Goal: Information Seeking & Learning: Learn about a topic

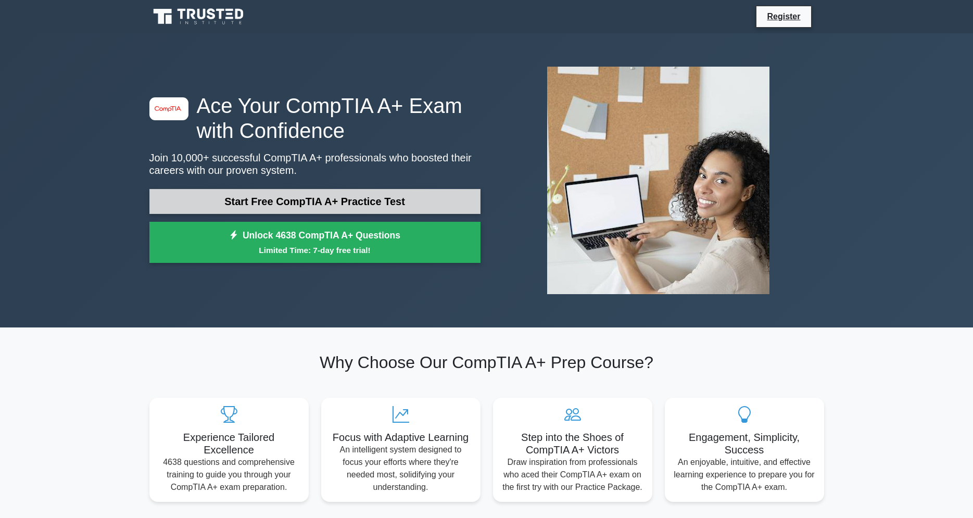
click at [371, 208] on link "Start Free CompTIA A+ Practice Test" at bounding box center [314, 201] width 331 height 25
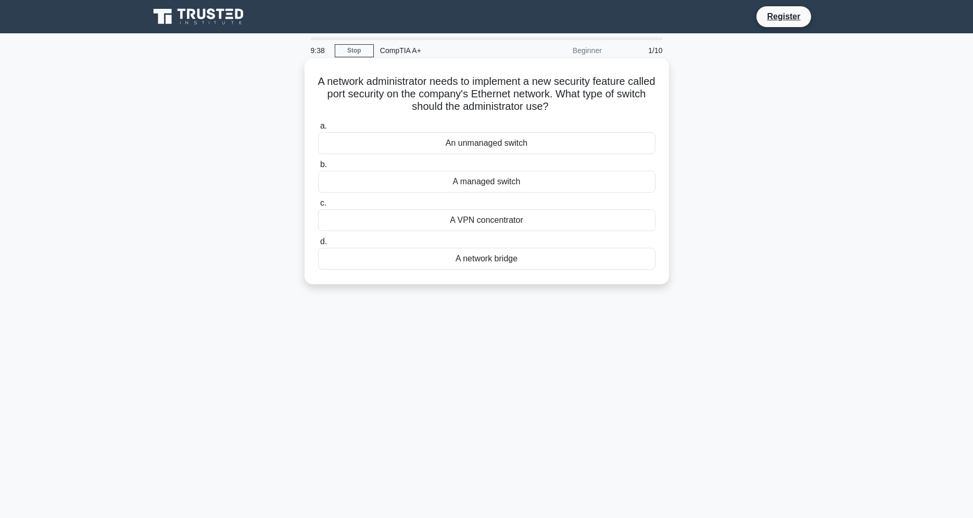
click at [490, 226] on div "A VPN concentrator" at bounding box center [486, 220] width 337 height 22
click at [318, 207] on input "c. A VPN concentrator" at bounding box center [318, 203] width 0 height 7
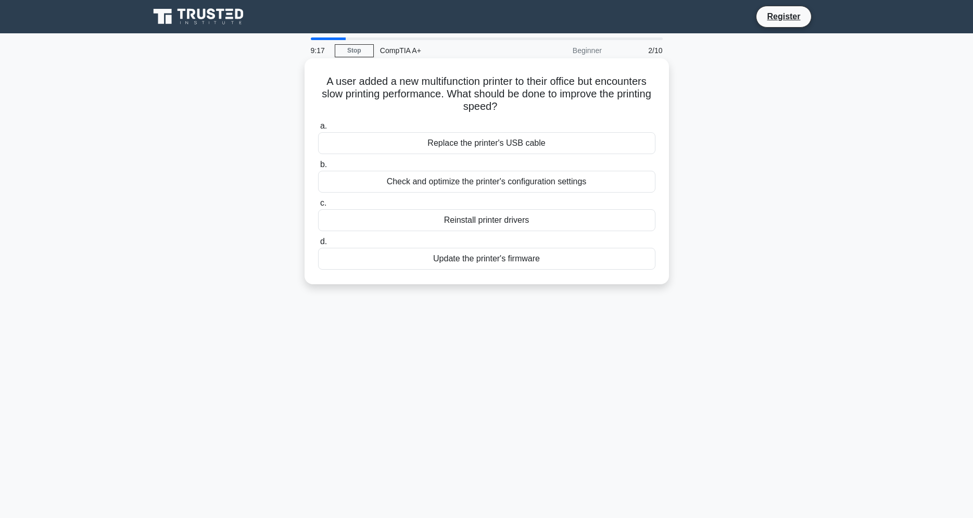
click at [529, 184] on div "Check and optimize the printer's configuration settings" at bounding box center [486, 182] width 337 height 22
click at [318, 168] on input "b. Check and optimize the printer's configuration settings" at bounding box center [318, 164] width 0 height 7
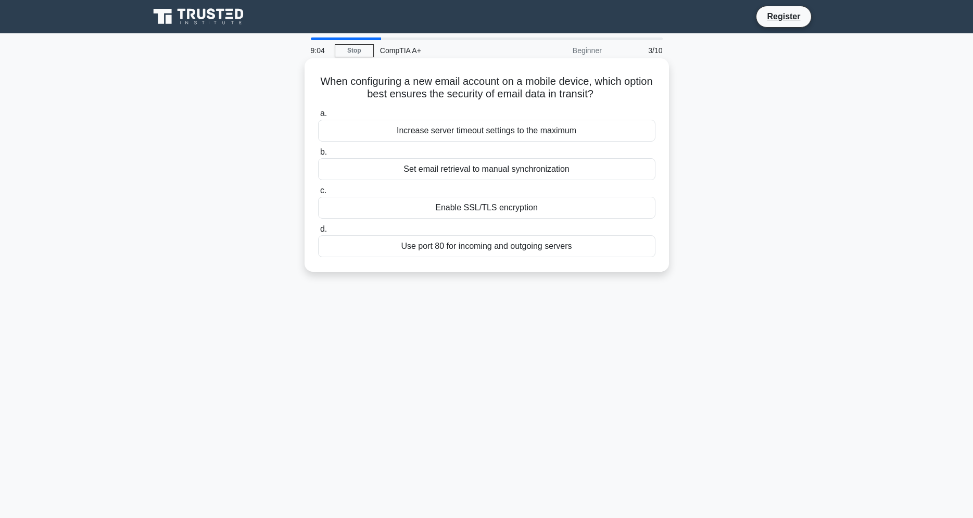
click at [539, 210] on div "Enable SSL/TLS encryption" at bounding box center [486, 208] width 337 height 22
click at [318, 194] on input "c. Enable SSL/TLS encryption" at bounding box center [318, 190] width 0 height 7
click at [518, 209] on div "Enable data encryption" at bounding box center [486, 208] width 337 height 22
click at [318, 194] on input "c. Enable data encryption" at bounding box center [318, 190] width 0 height 7
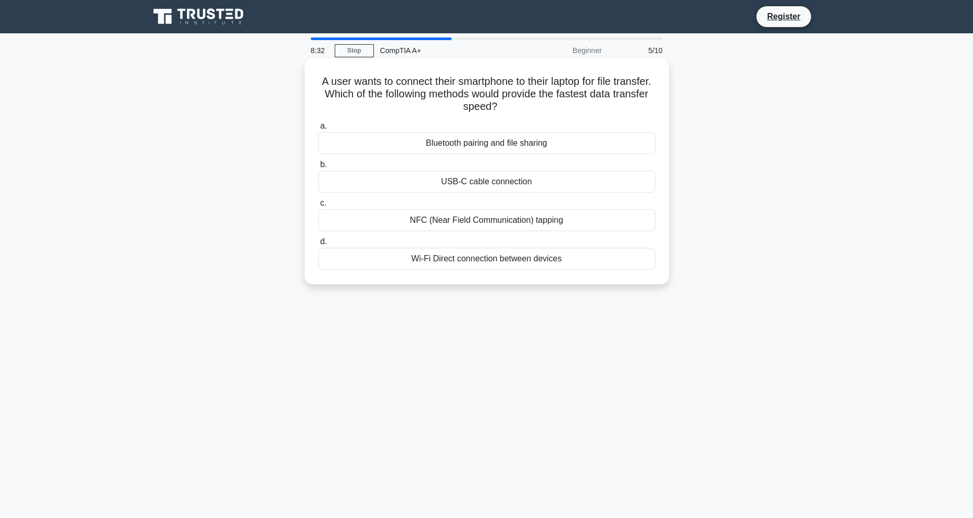
click at [506, 181] on div "USB-C cable connection" at bounding box center [486, 182] width 337 height 22
click at [318, 168] on input "b. USB-C cable connection" at bounding box center [318, 164] width 0 height 7
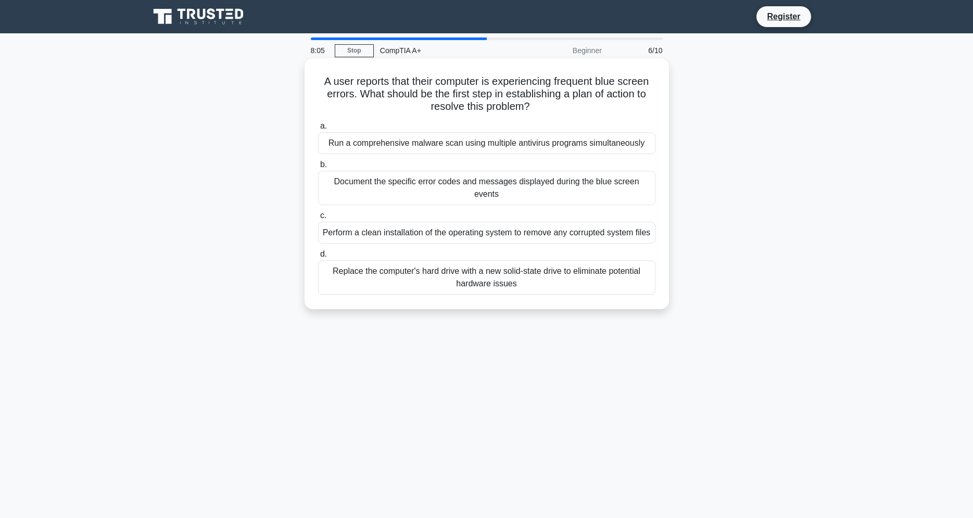
click at [447, 196] on div "Document the specific error codes and messages displayed during the blue screen…" at bounding box center [486, 188] width 337 height 34
click at [318, 168] on input "b. Document the specific error codes and messages displayed during the blue scr…" at bounding box center [318, 164] width 0 height 7
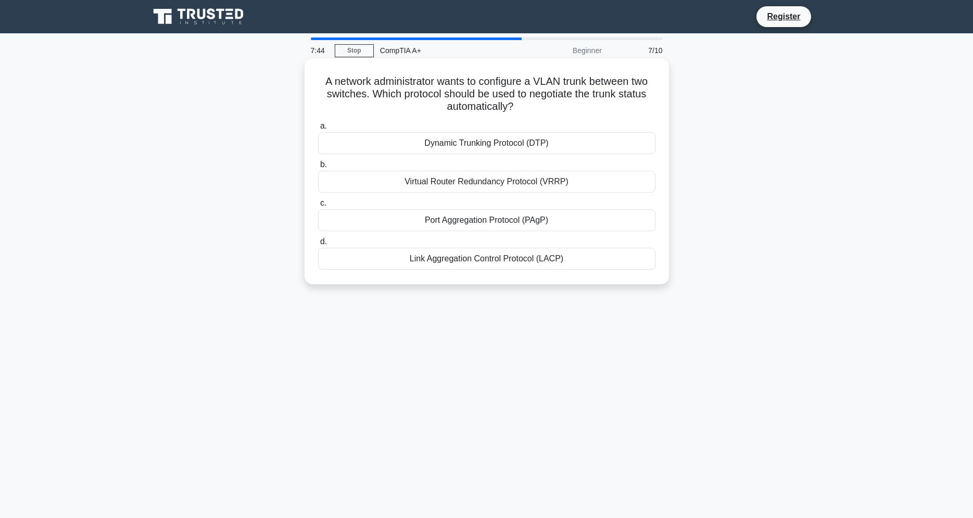
click at [476, 148] on div "Dynamic Trunking Protocol (DTP)" at bounding box center [486, 143] width 337 height 22
click at [318, 130] on input "a. Dynamic Trunking Protocol (DTP)" at bounding box center [318, 126] width 0 height 7
click at [575, 261] on div "Disable Intel SpeedStep or AMD Cool'n'Quiet." at bounding box center [486, 259] width 337 height 22
click at [318, 245] on input "d. Disable Intel SpeedStep or AMD Cool'n'Quiet." at bounding box center [318, 241] width 0 height 7
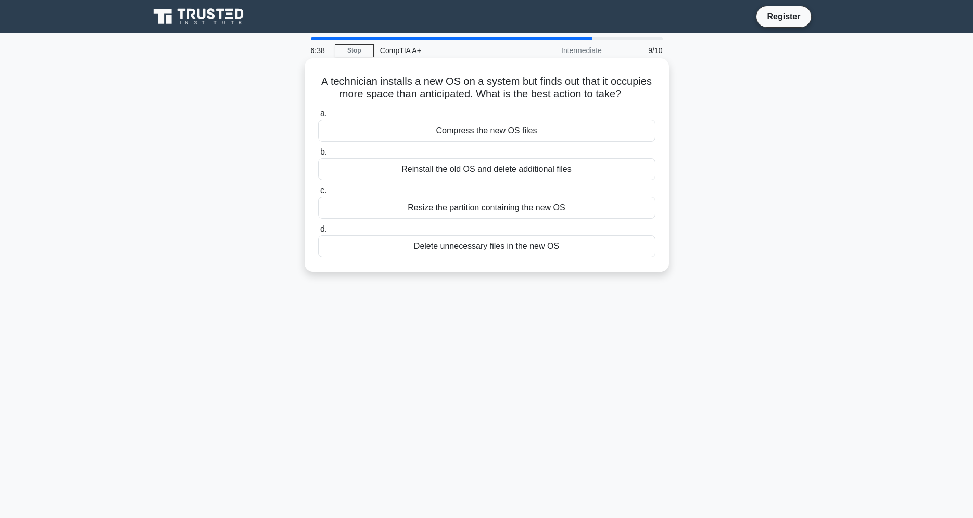
click at [561, 170] on div "Reinstall the old OS and delete additional files" at bounding box center [486, 169] width 337 height 22
click at [318, 156] on input "b. Reinstall the old OS and delete additional files" at bounding box center [318, 152] width 0 height 7
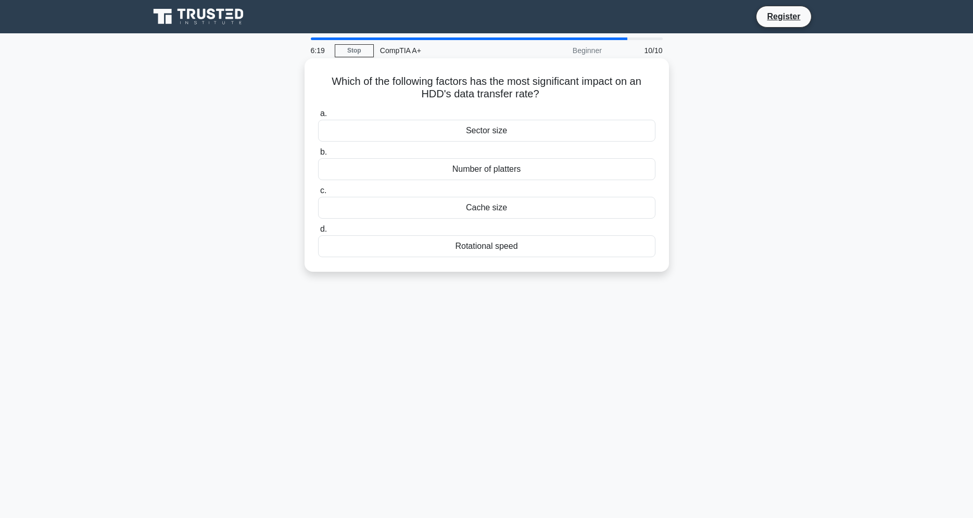
click at [524, 248] on div "Rotational speed" at bounding box center [486, 246] width 337 height 22
click at [318, 233] on input "d. Rotational speed" at bounding box center [318, 229] width 0 height 7
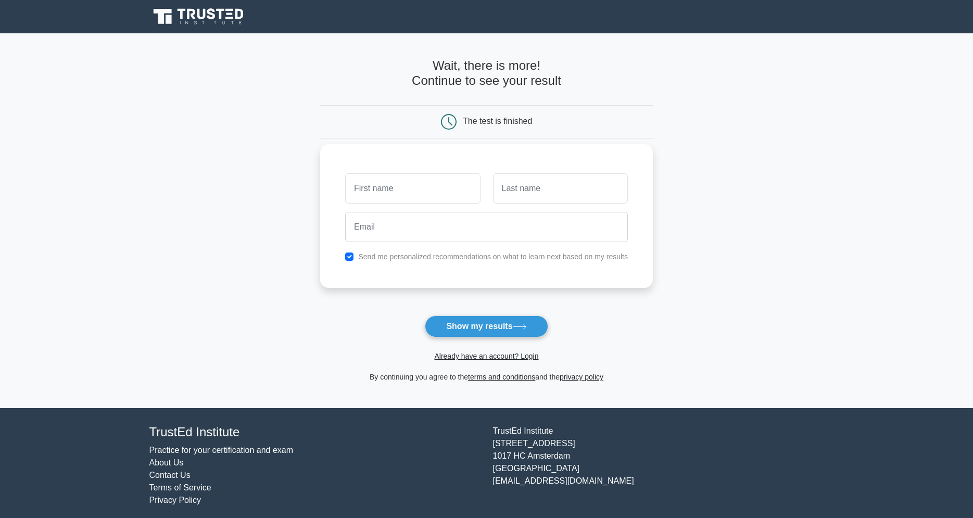
click at [450, 192] on input "text" at bounding box center [412, 188] width 135 height 30
type input "Collin"
type input "Wilkins"
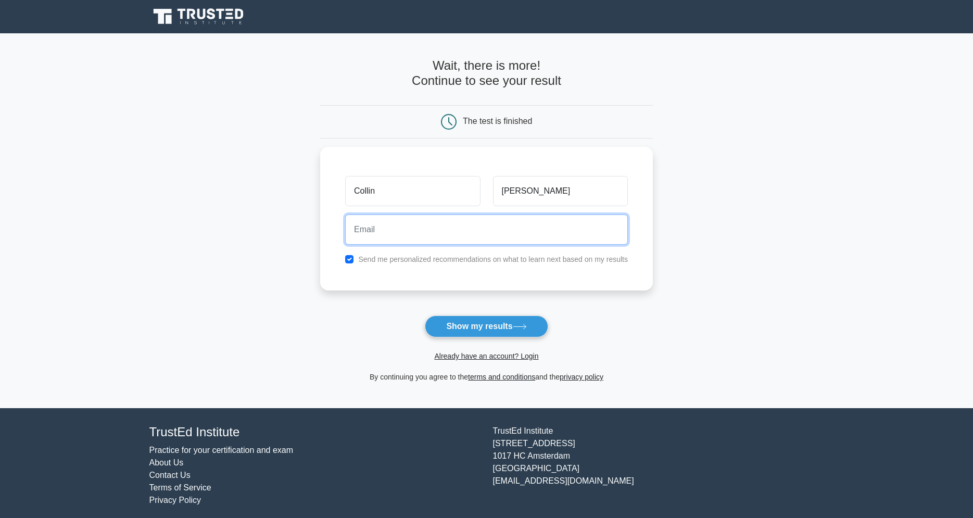
type input "collin@wilkins.net"
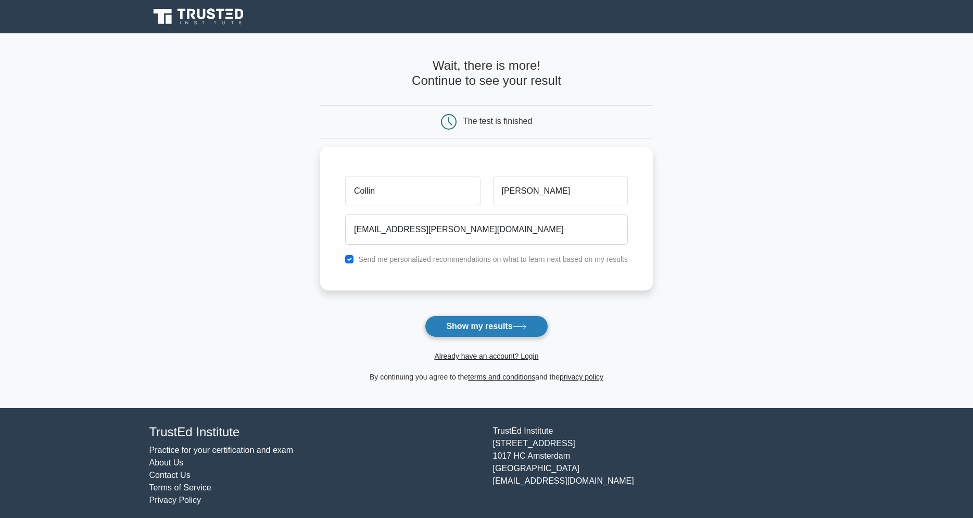
click at [498, 329] on button "Show my results" at bounding box center [486, 326] width 123 height 22
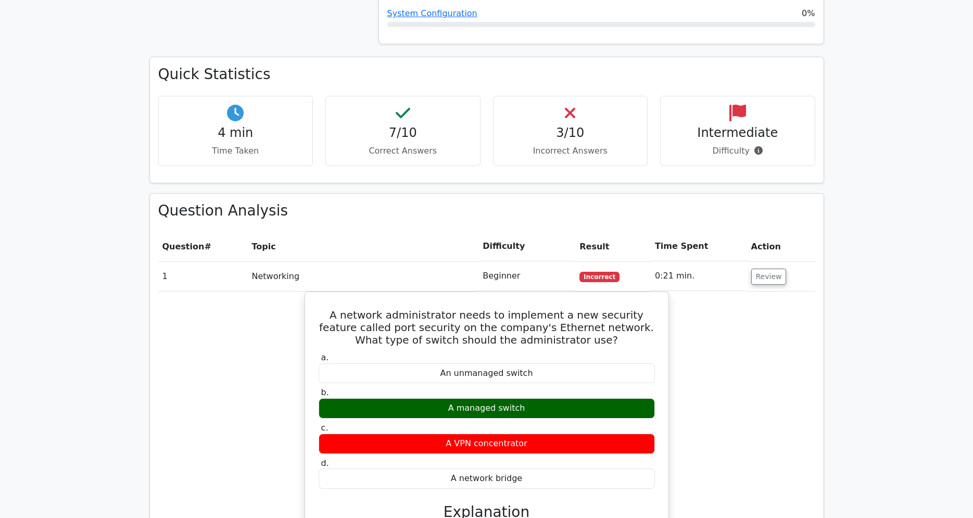
scroll to position [637, 0]
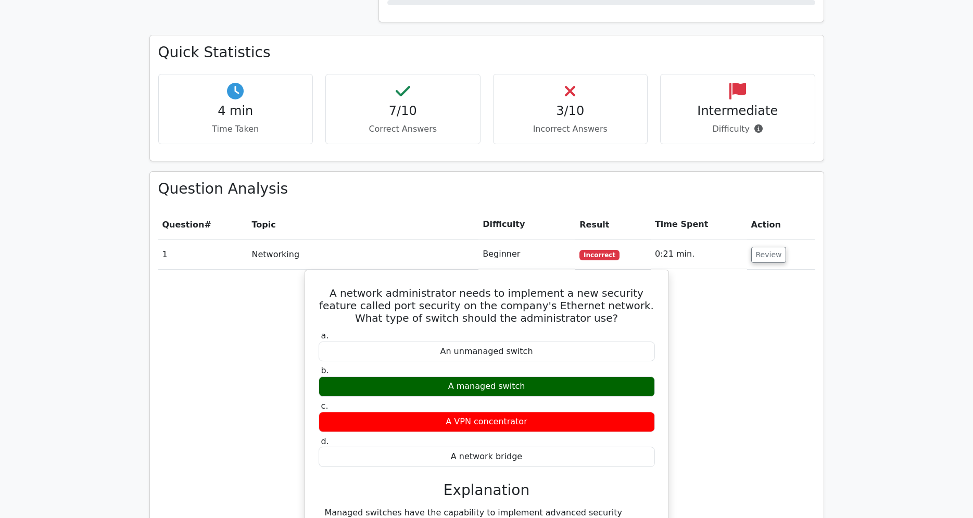
click at [752, 294] on div "A network administrator needs to implement a new security feature called port s…" at bounding box center [486, 433] width 657 height 326
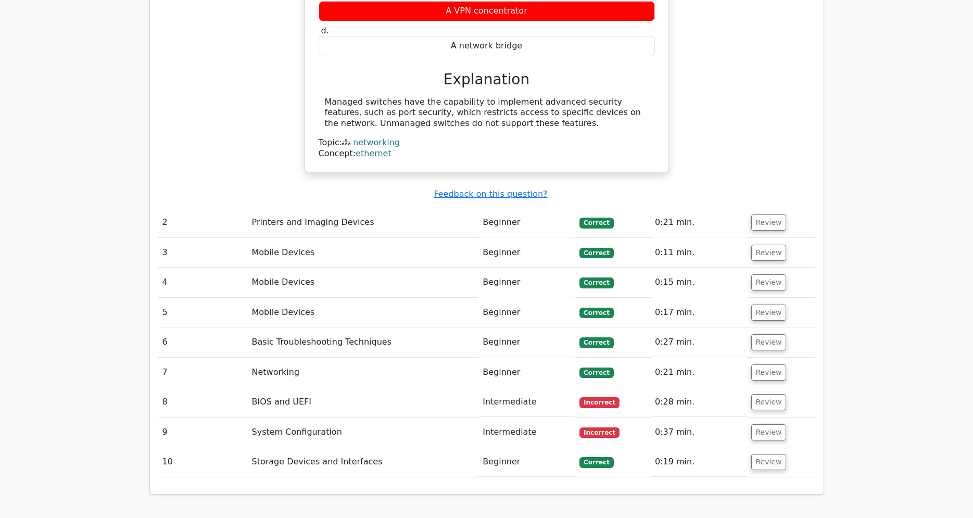
scroll to position [1115, 0]
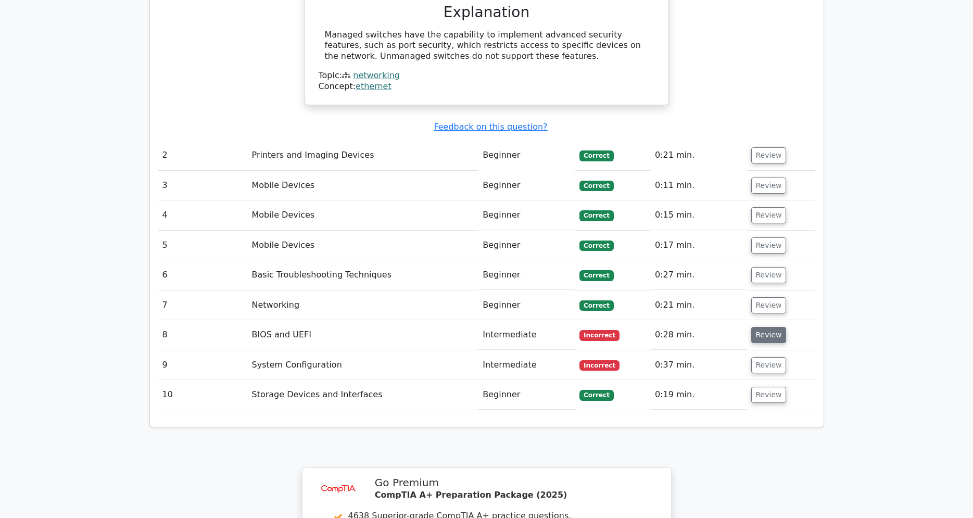
click at [769, 327] on button "Review" at bounding box center [768, 335] width 35 height 16
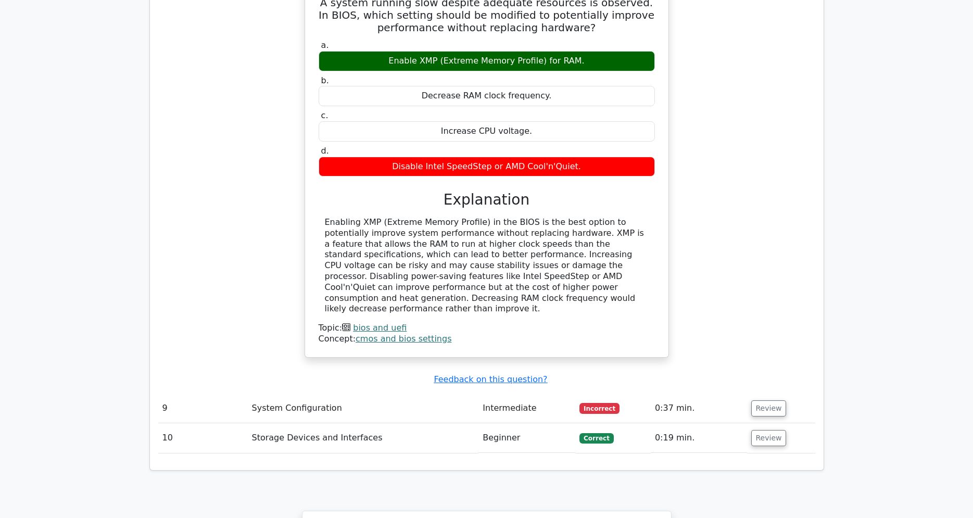
scroll to position [1540, 0]
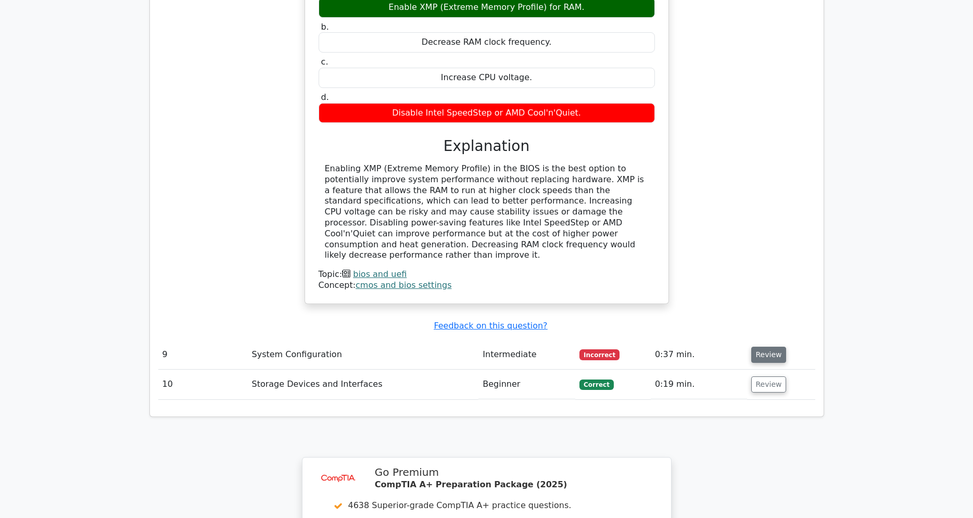
click at [762, 347] on button "Review" at bounding box center [768, 355] width 35 height 16
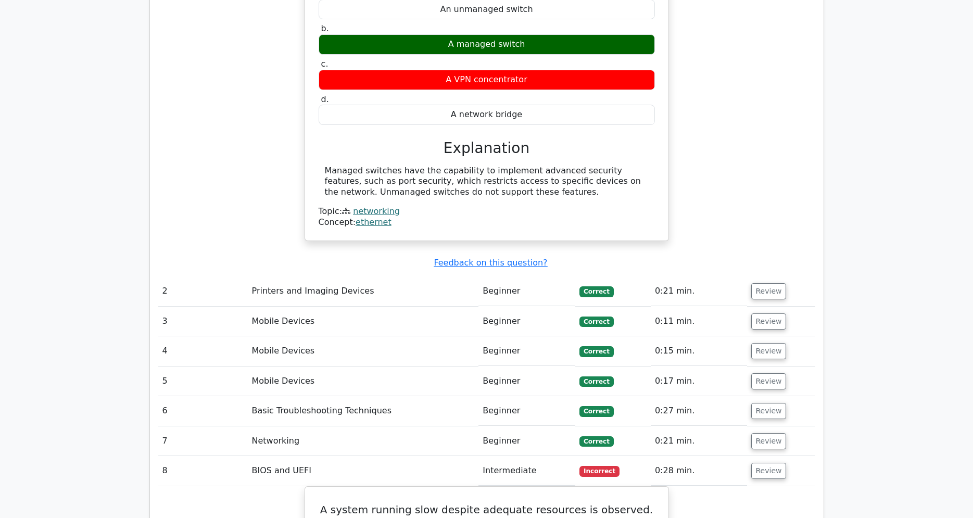
scroll to position [1009, 0]
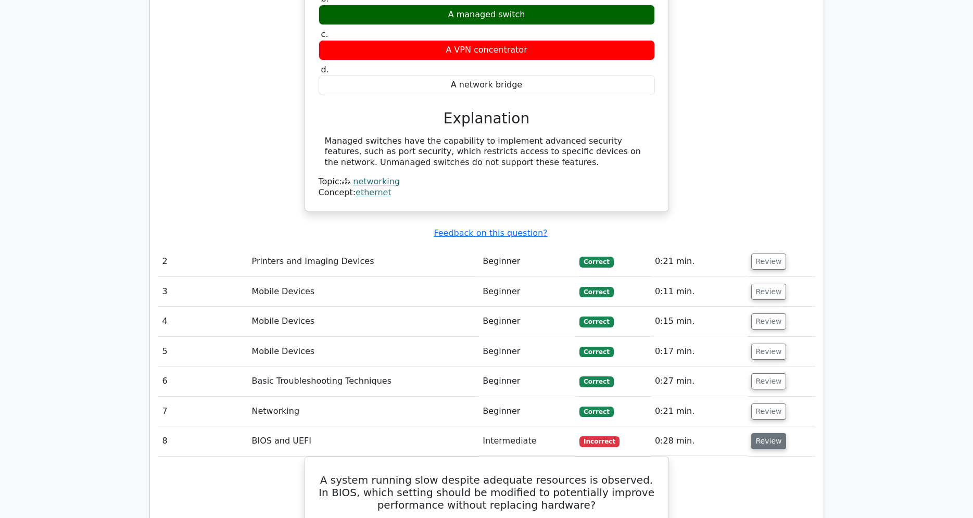
click at [755, 433] on button "Review" at bounding box center [768, 441] width 35 height 16
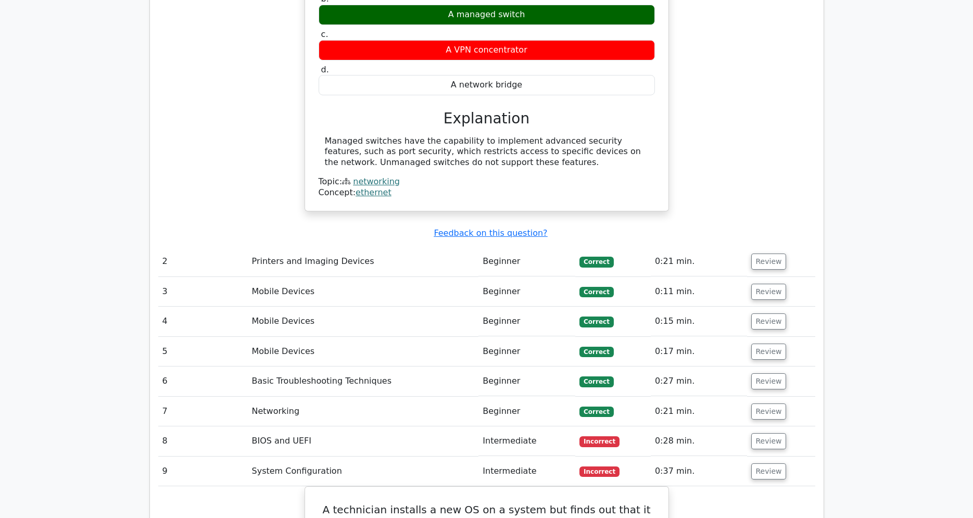
click at [711, 457] on td "0:37 min." at bounding box center [699, 472] width 96 height 30
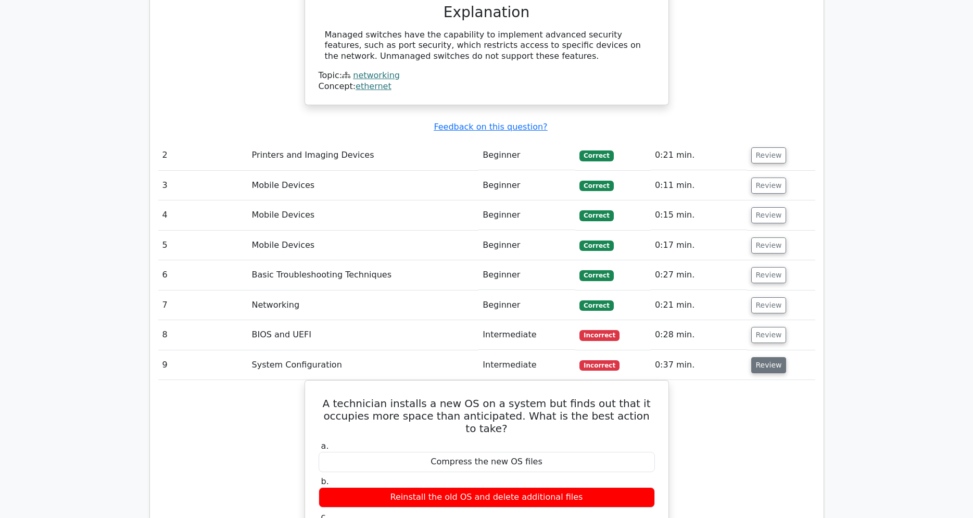
click at [762, 357] on button "Review" at bounding box center [768, 365] width 35 height 16
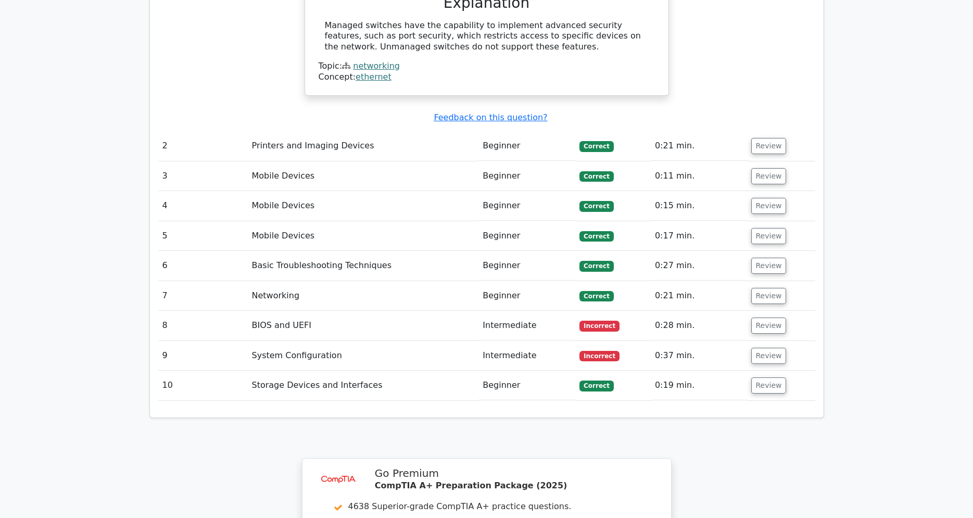
scroll to position [1062, 0]
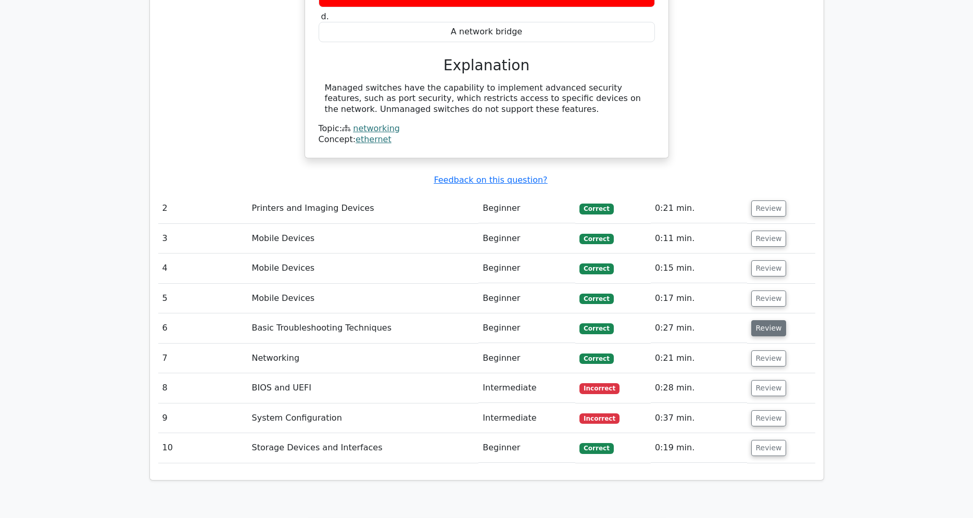
click at [759, 320] on button "Review" at bounding box center [768, 328] width 35 height 16
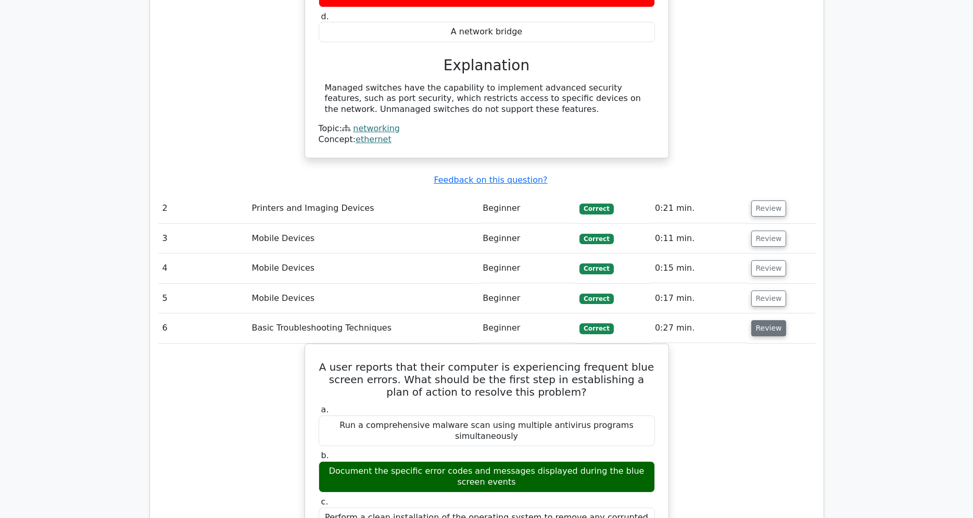
click at [759, 320] on button "Review" at bounding box center [768, 328] width 35 height 16
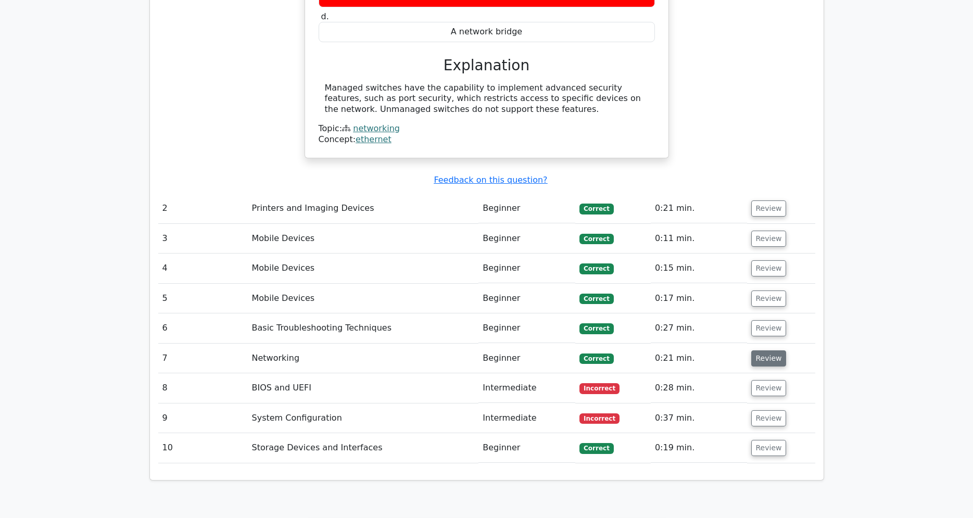
click at [756, 350] on button "Review" at bounding box center [768, 358] width 35 height 16
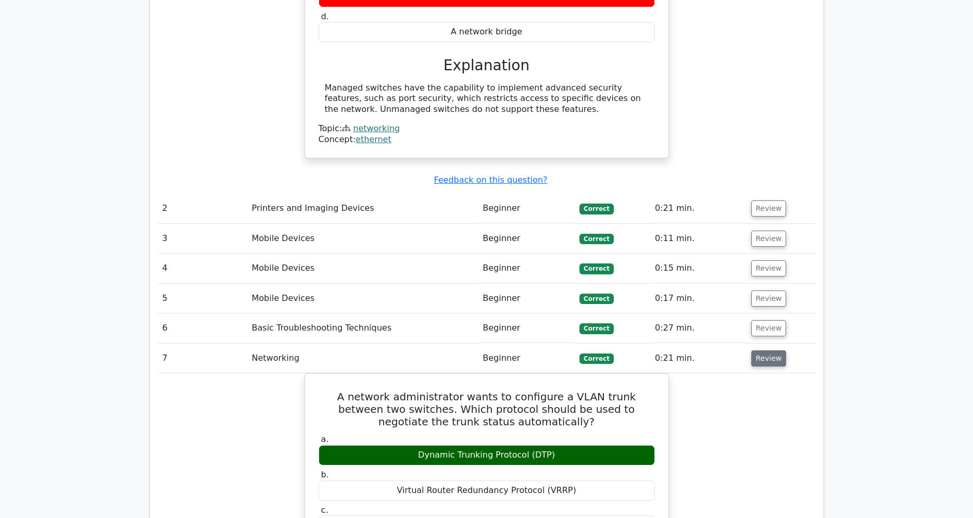
click at [768, 350] on button "Review" at bounding box center [768, 358] width 35 height 16
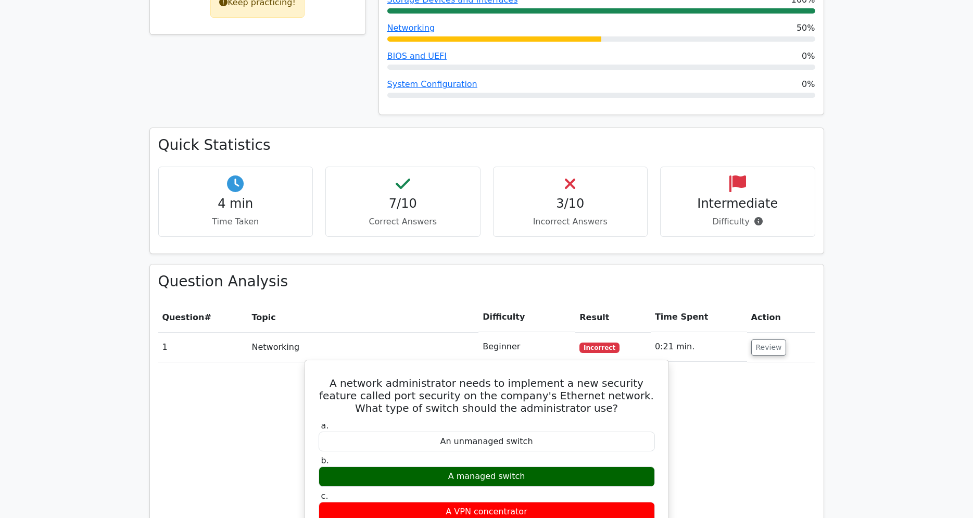
scroll to position [425, 0]
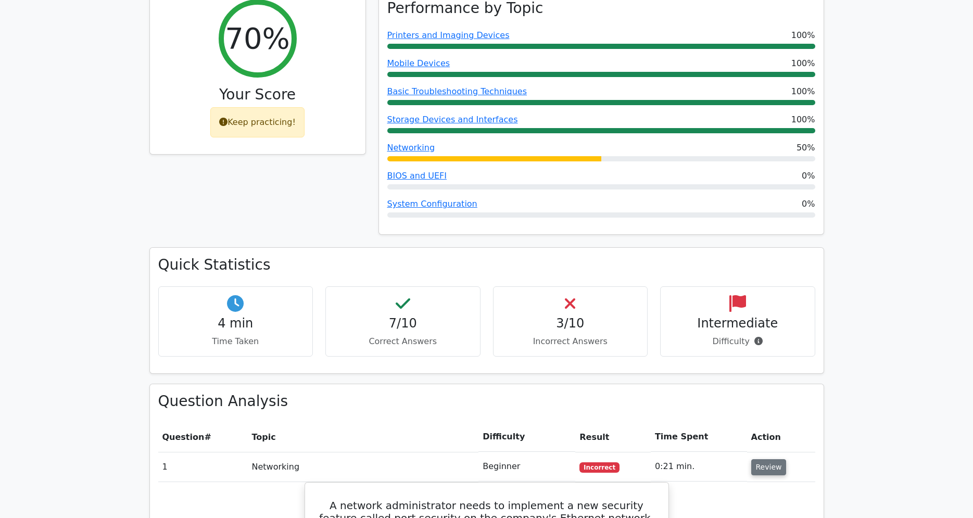
click at [760, 459] on button "Review" at bounding box center [768, 467] width 35 height 16
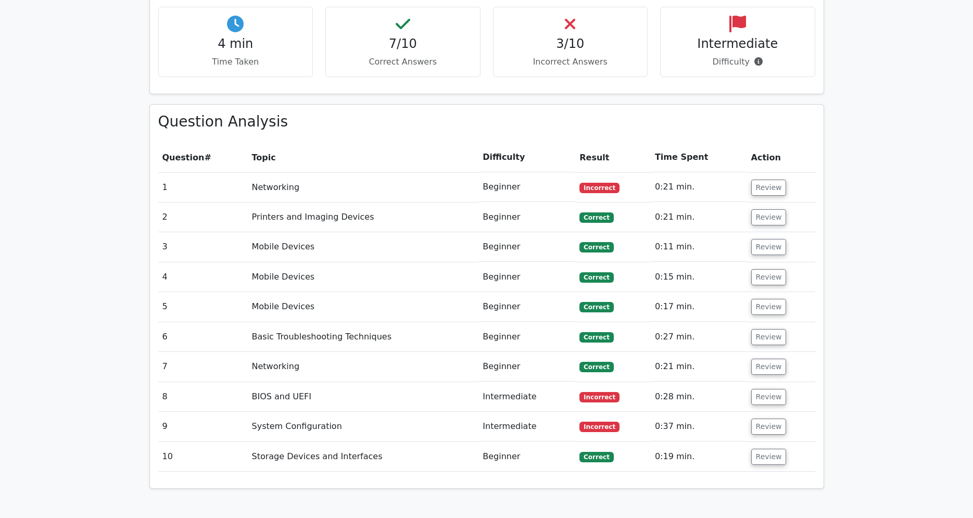
scroll to position [743, 0]
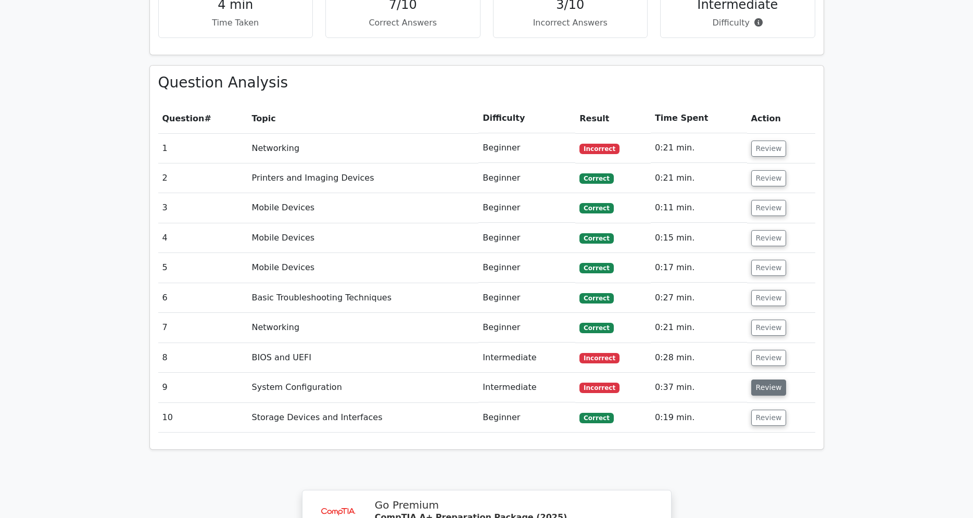
click at [766, 380] on button "Review" at bounding box center [768, 388] width 35 height 16
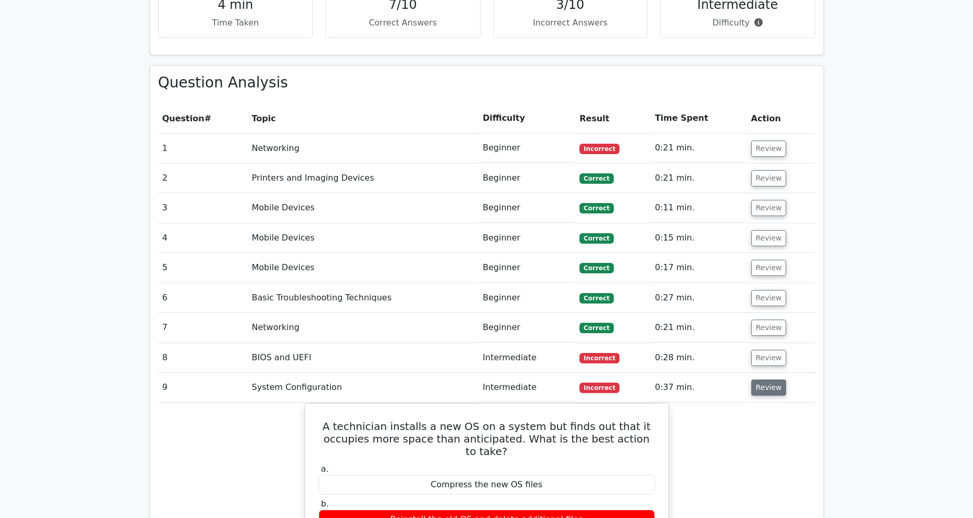
click at [766, 380] on button "Review" at bounding box center [768, 388] width 35 height 16
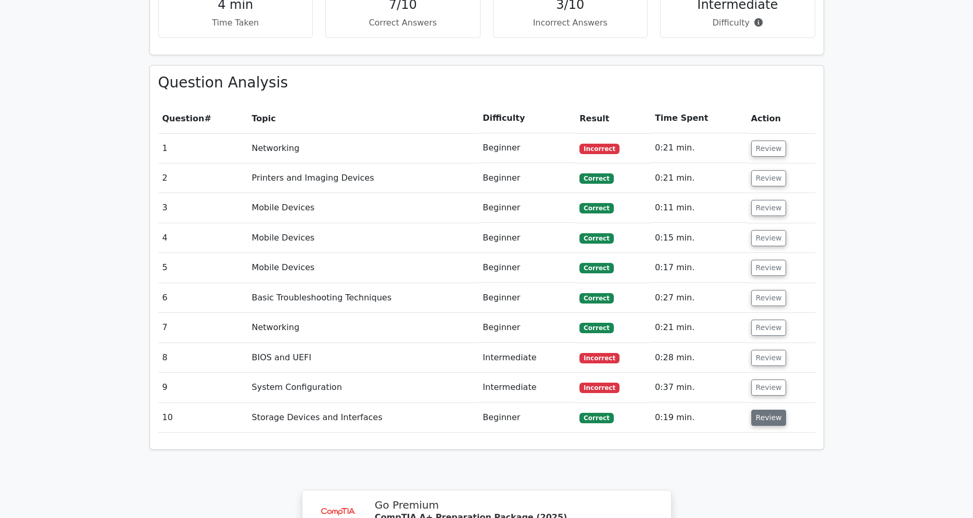
click at [768, 410] on button "Review" at bounding box center [768, 418] width 35 height 16
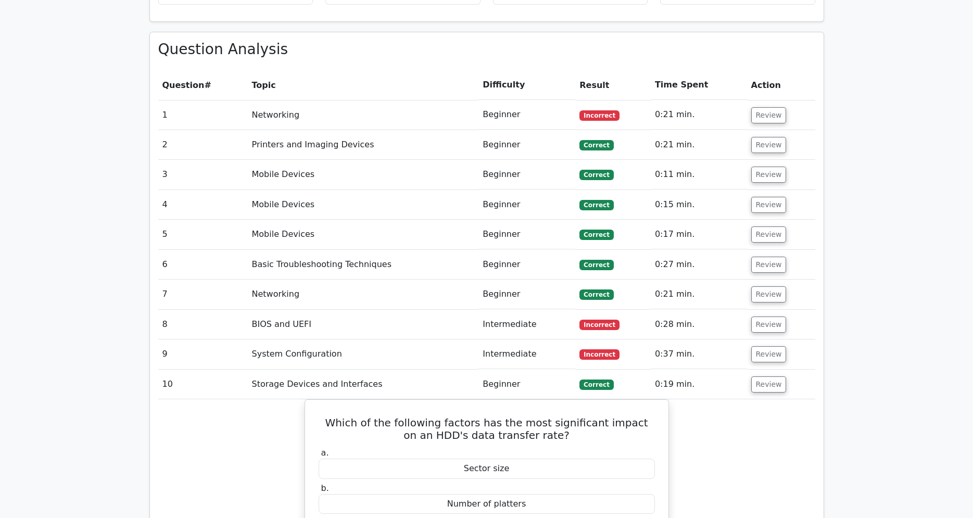
scroll to position [797, 0]
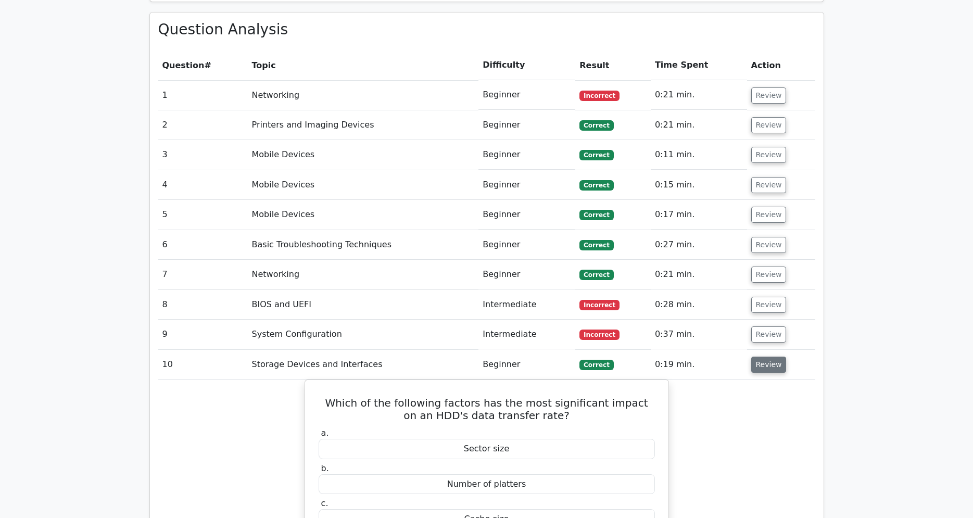
click at [767, 357] on button "Review" at bounding box center [768, 365] width 35 height 16
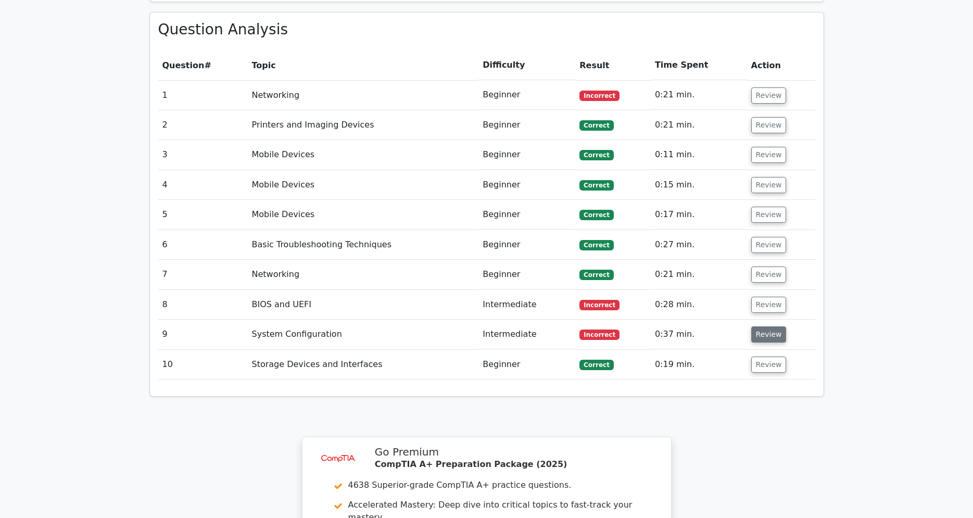
click at [762, 326] on button "Review" at bounding box center [768, 334] width 35 height 16
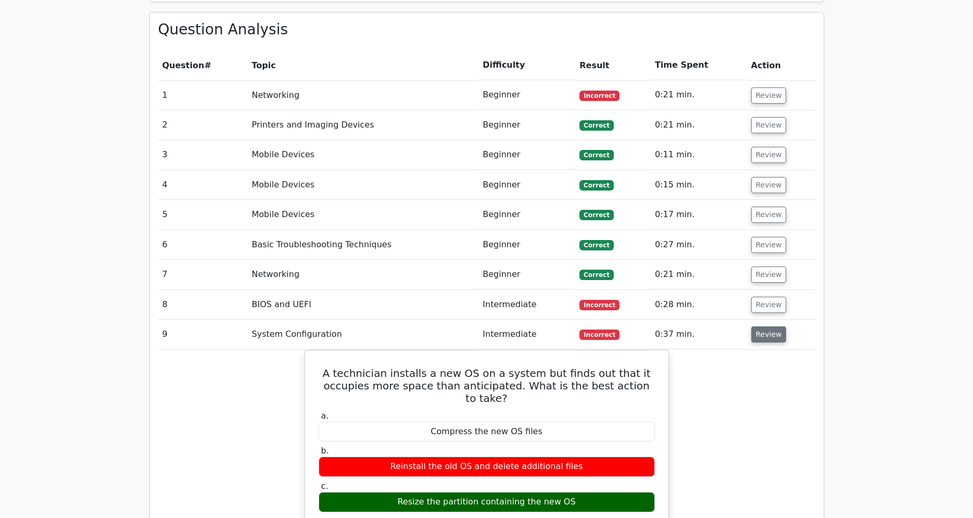
click at [760, 326] on button "Review" at bounding box center [768, 334] width 35 height 16
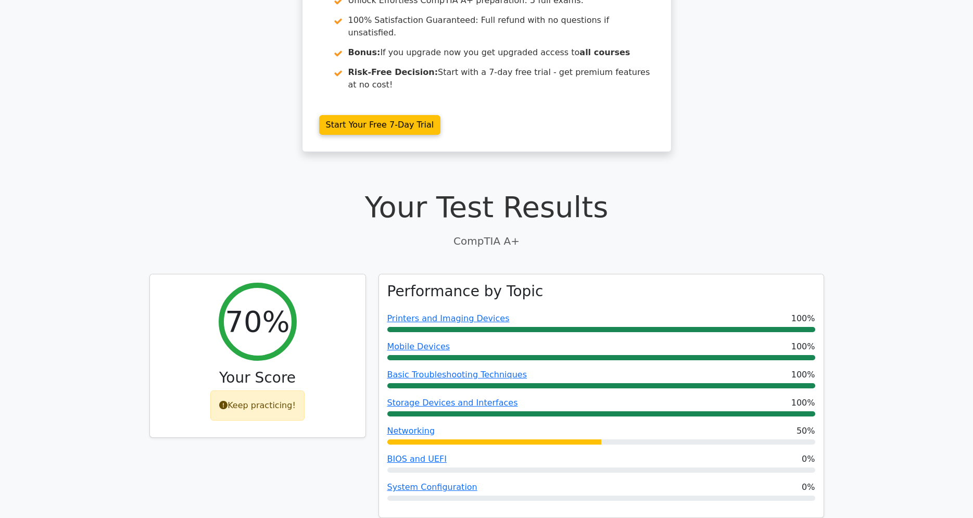
scroll to position [159, 0]
